Goal: Navigation & Orientation: Find specific page/section

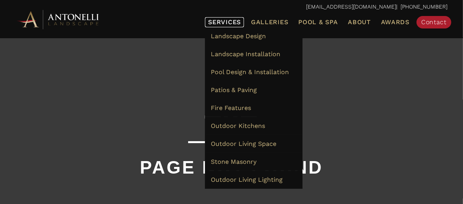
click at [229, 21] on span "Services" at bounding box center [224, 22] width 33 height 6
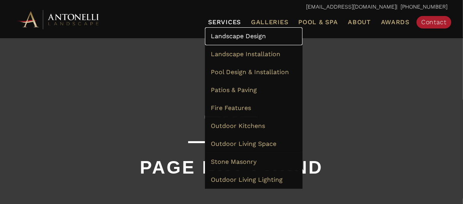
click at [260, 38] on span "Landscape Design" at bounding box center [238, 35] width 55 height 7
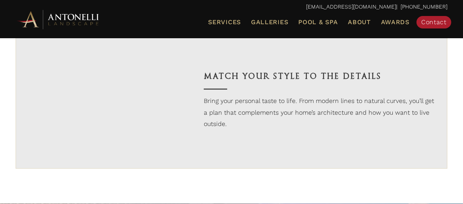
scroll to position [1058, 0]
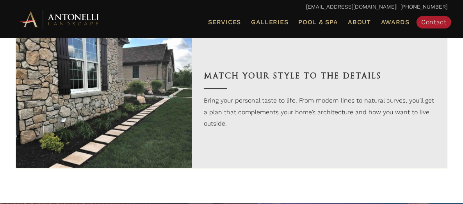
click at [284, 79] on h3 "Match Your Style to the Details" at bounding box center [320, 76] width 232 height 13
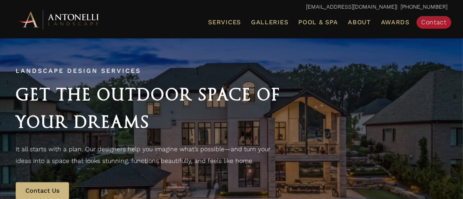
scroll to position [0, 0]
